Goal: Information Seeking & Learning: Learn about a topic

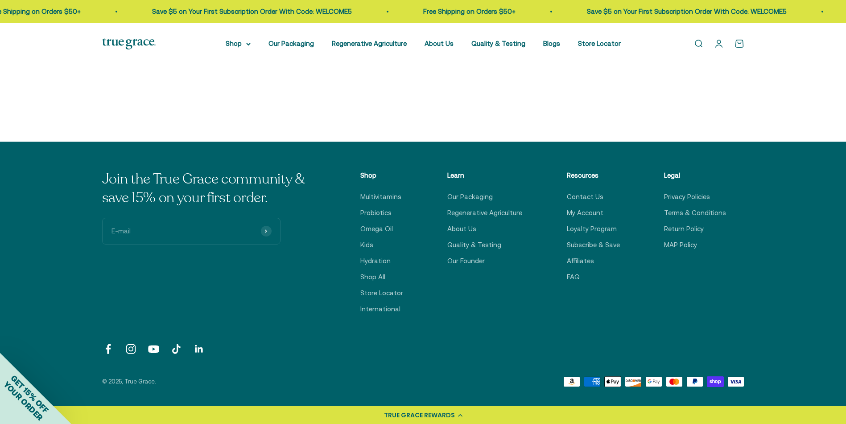
scroll to position [2274, 0]
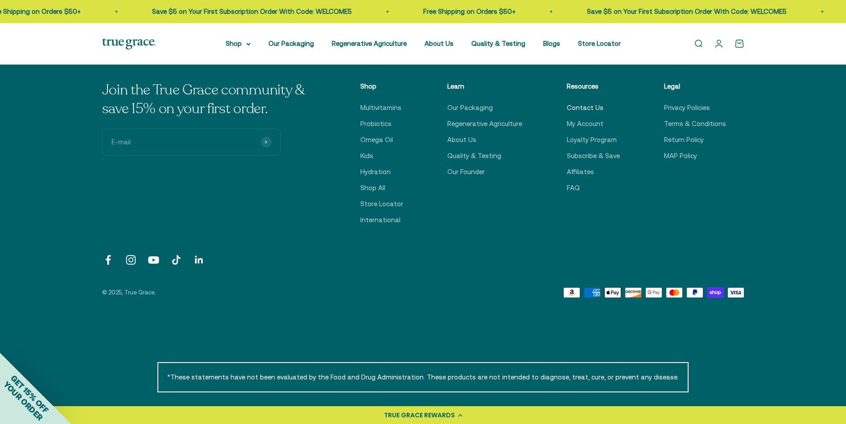
click at [573, 108] on link "Contact Us" at bounding box center [585, 108] width 37 height 11
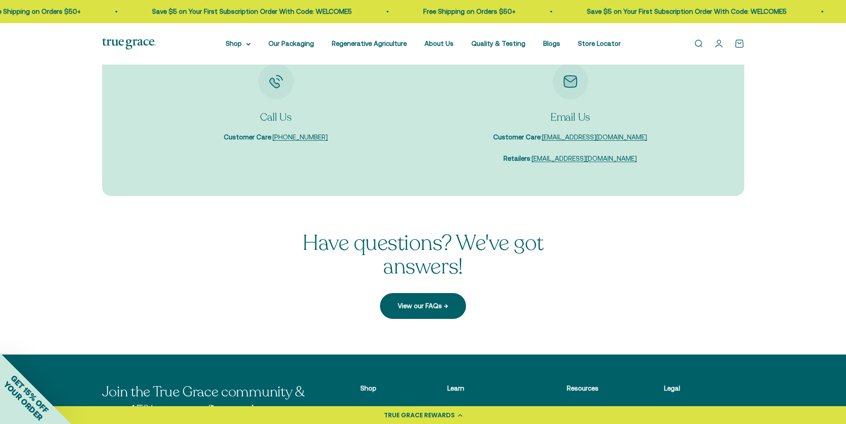
scroll to position [223, 0]
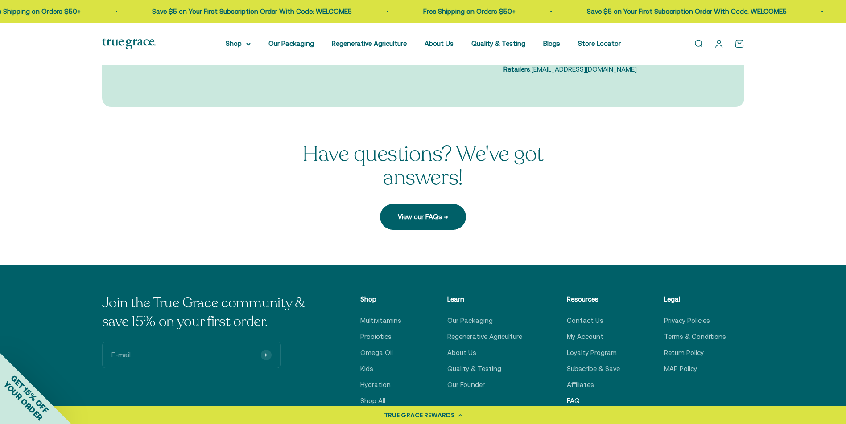
click at [575, 401] on link "FAQ" at bounding box center [573, 401] width 13 height 11
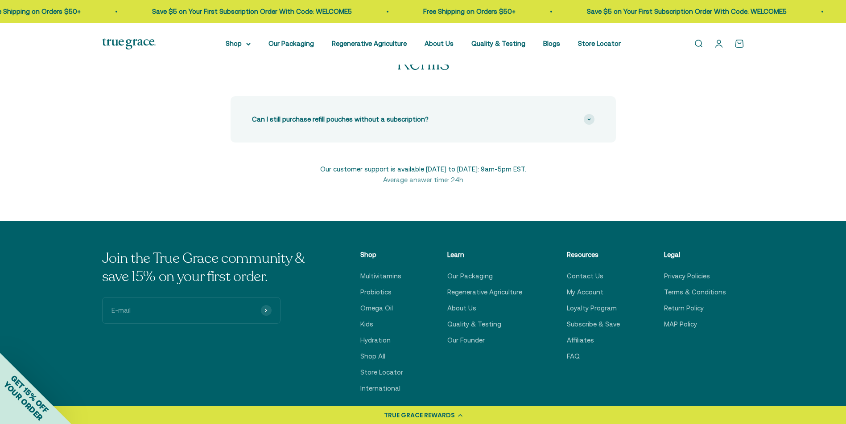
scroll to position [446, 0]
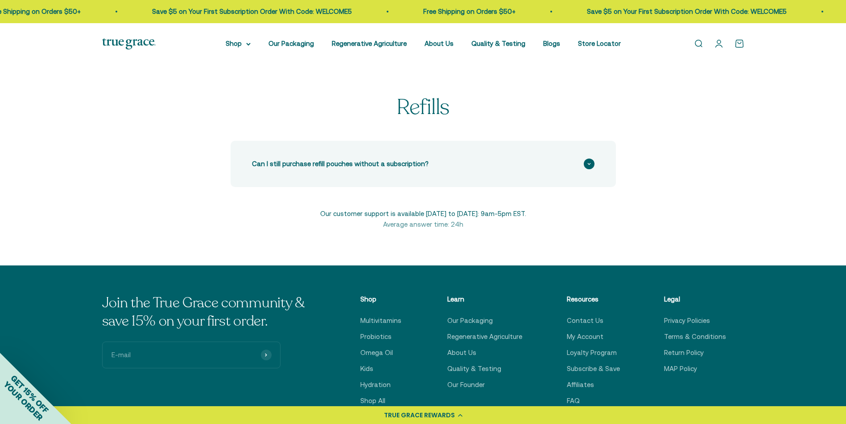
click at [375, 161] on span "Can I still purchase refill pouches without a subscription?" at bounding box center [340, 164] width 177 height 11
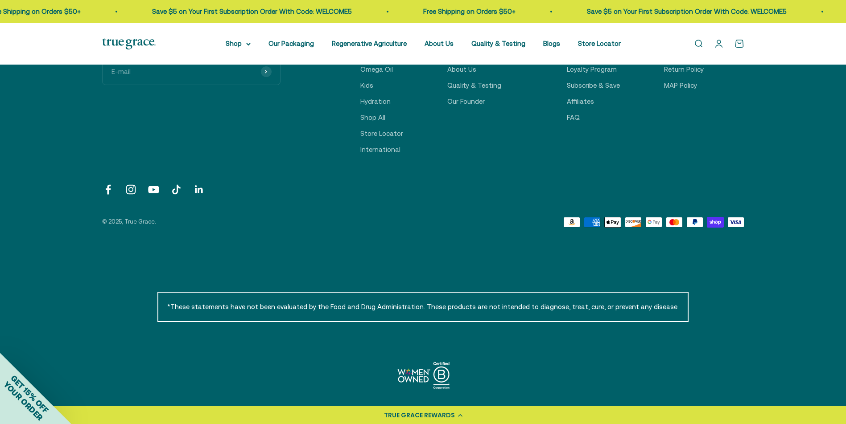
scroll to position [624, 0]
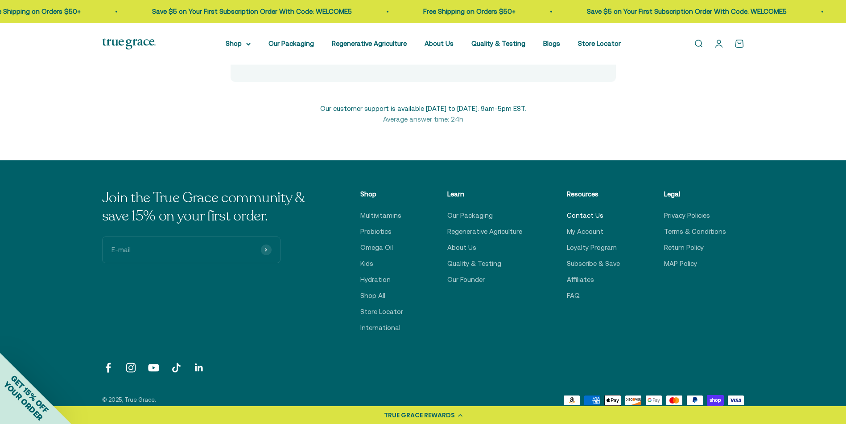
click at [582, 214] on link "Contact Us" at bounding box center [585, 215] width 37 height 11
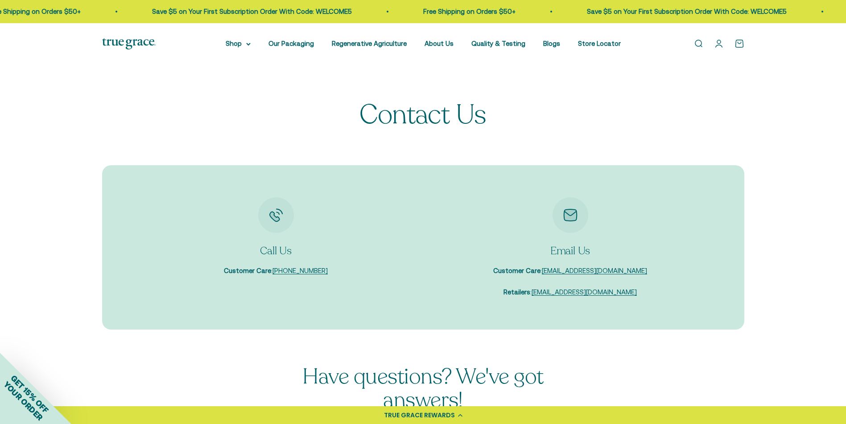
click at [460, 415] on icon at bounding box center [460, 415] width 4 height 3
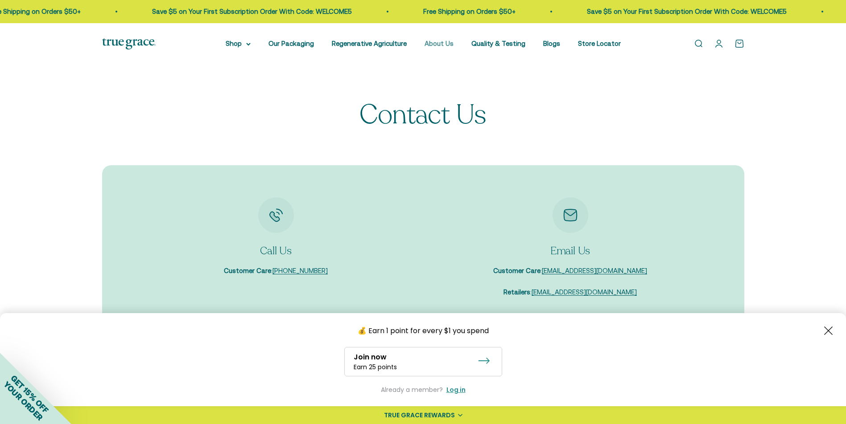
click at [436, 45] on link "About Us" at bounding box center [438, 44] width 29 height 8
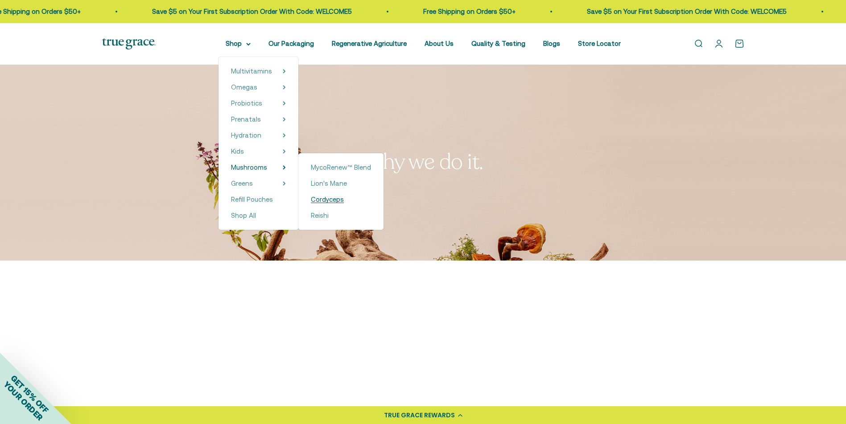
click at [319, 197] on span "Cordyceps" at bounding box center [327, 200] width 33 height 8
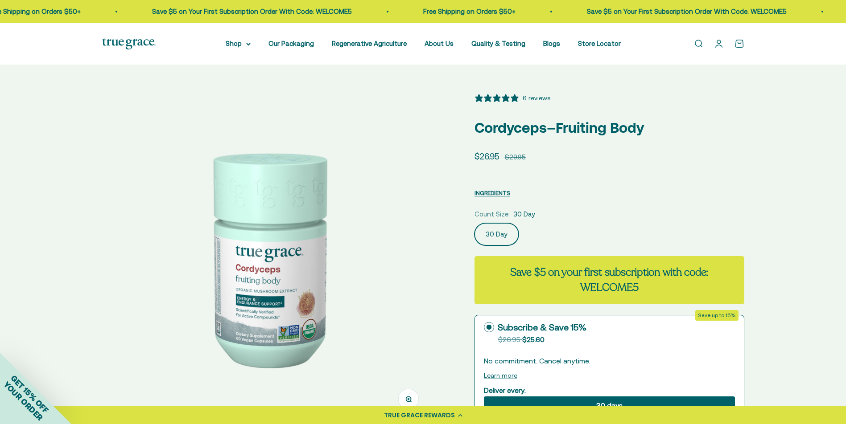
select select "3"
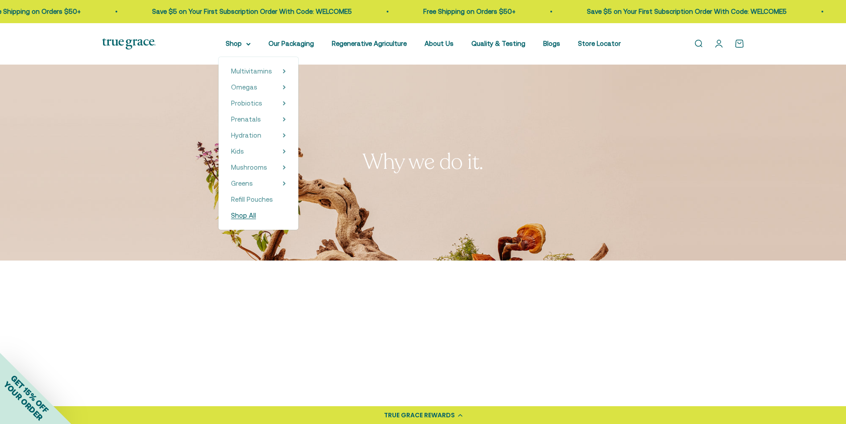
click at [261, 217] on link "Shop All" at bounding box center [258, 215] width 55 height 11
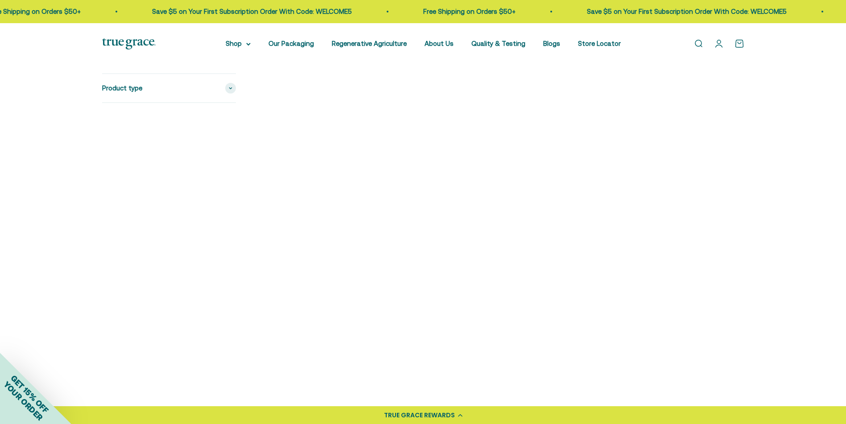
scroll to position [1337, 0]
